Goal: Information Seeking & Learning: Learn about a topic

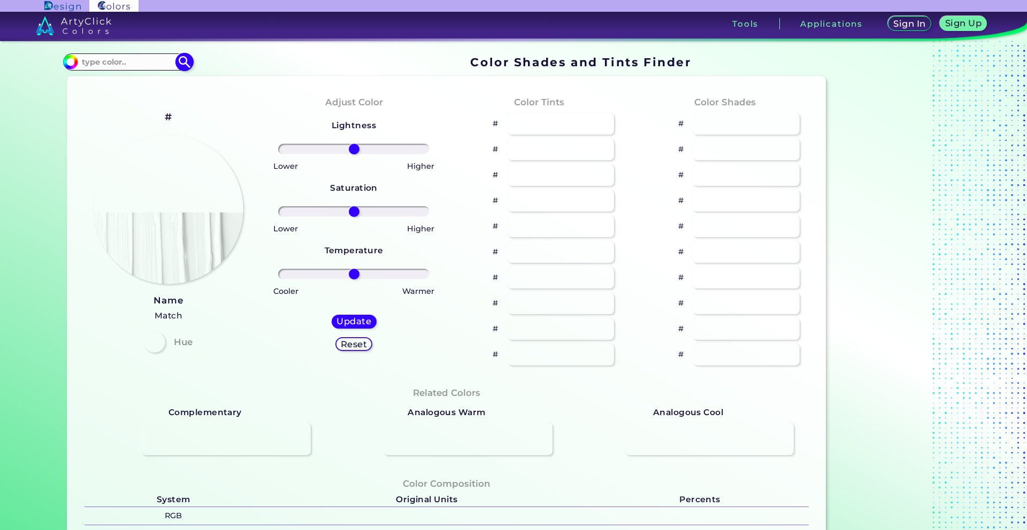
click at [110, 64] on input at bounding box center [127, 62] width 99 height 14
paste input "Teal"
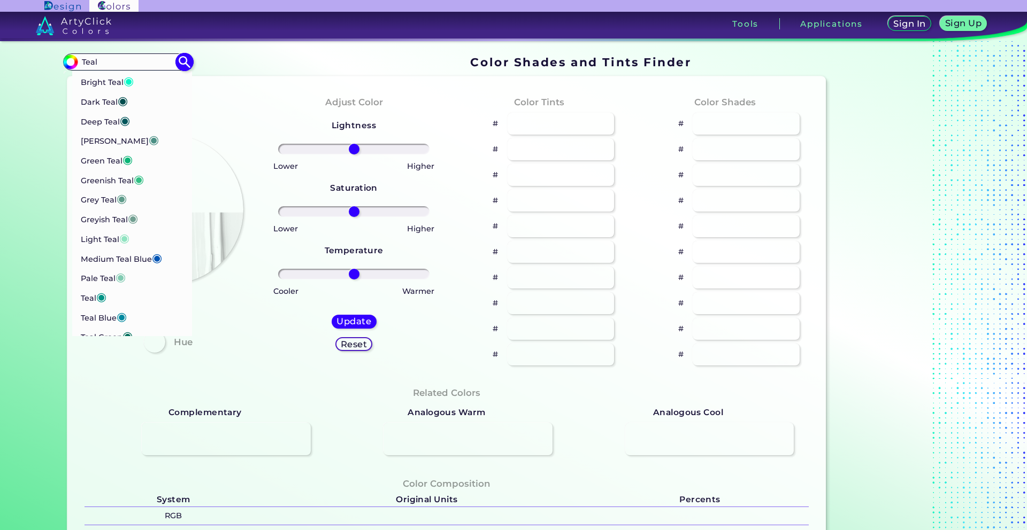
type input "Teal"
click at [185, 62] on img at bounding box center [184, 62] width 19 height 19
click at [97, 81] on p "Bright Teal ◉" at bounding box center [106, 80] width 53 height 20
type input "#01f9c6"
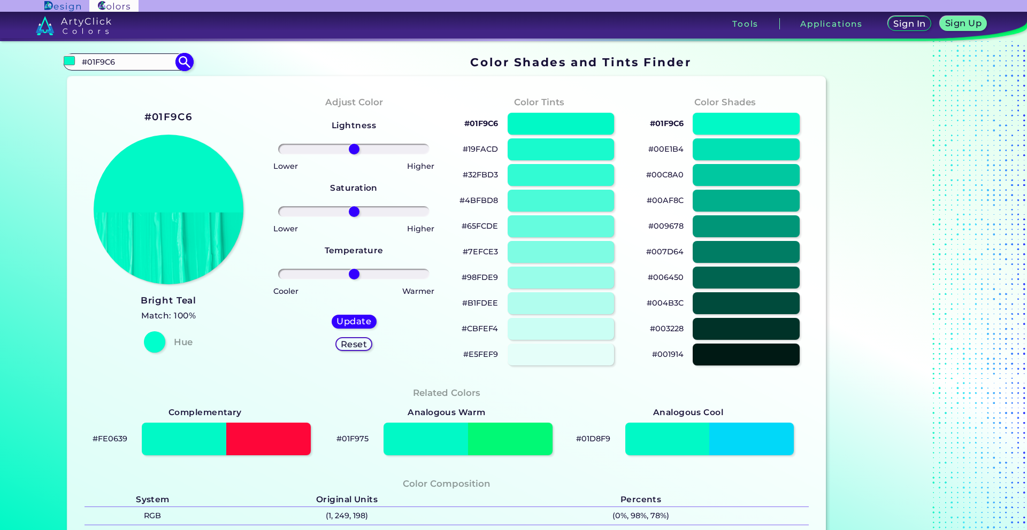
click at [164, 64] on input "#01F9C6" at bounding box center [127, 62] width 99 height 14
paste input "Teal"
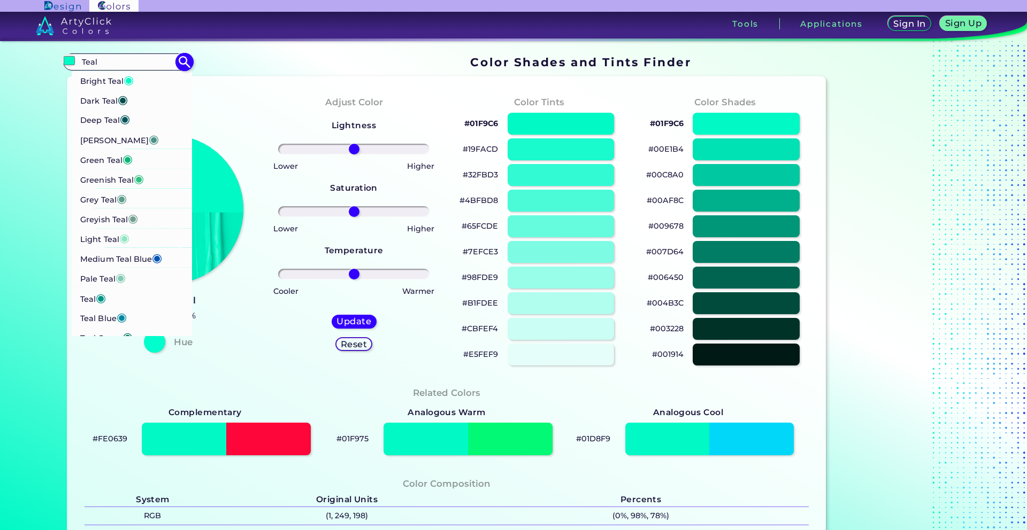
type input "Teal"
click at [109, 159] on p "Green Teal ◉" at bounding box center [106, 159] width 52 height 20
type input "#0cb577"
type input "#0CB577"
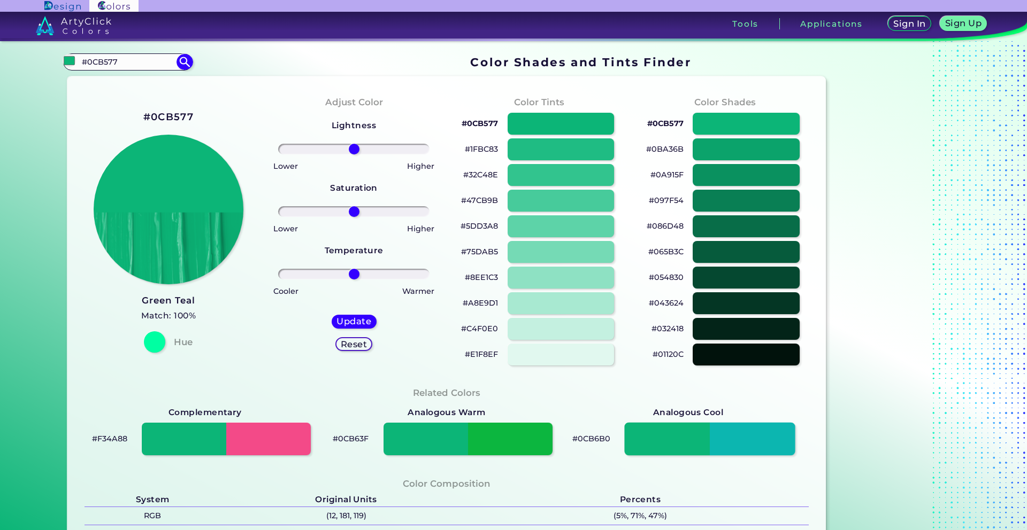
click at [739, 445] on div at bounding box center [709, 439] width 171 height 33
type input "#0cb6b0"
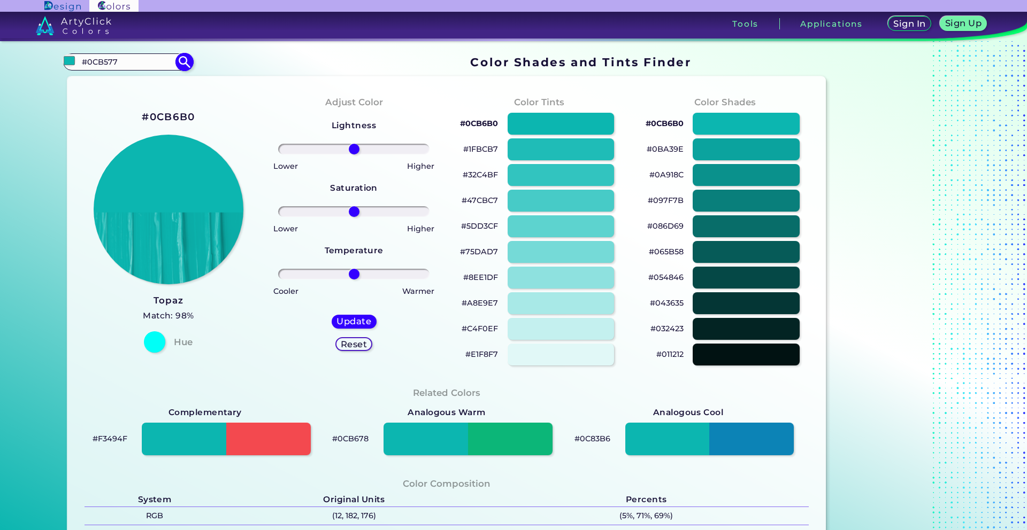
drag, startPoint x: 114, startPoint y: 62, endPoint x: 89, endPoint y: 62, distance: 25.1
click at [89, 62] on input "#0CB577" at bounding box center [127, 62] width 99 height 14
type input "#008080"
click at [180, 60] on img at bounding box center [184, 62] width 19 height 19
type input "#008080"
